Goal: Register for event/course

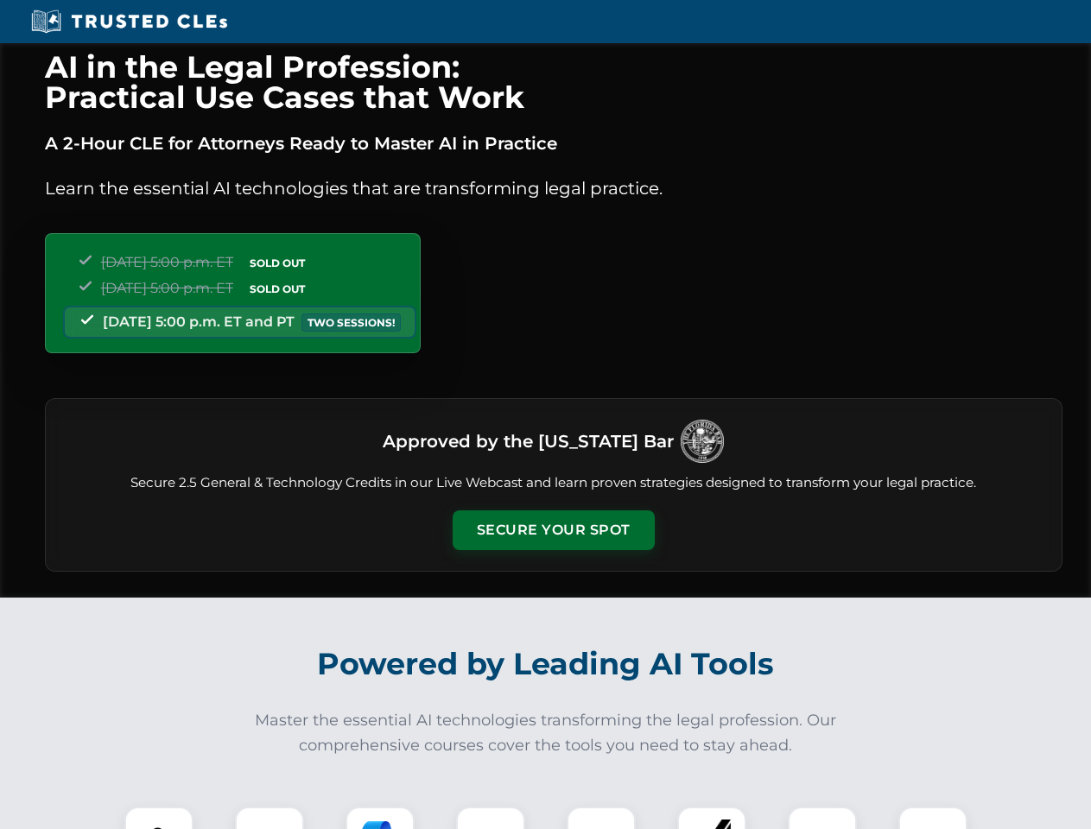
click at [553, 530] on button "Secure Your Spot" at bounding box center [553, 530] width 202 height 40
click at [159, 818] on img at bounding box center [159, 841] width 50 height 50
